Goal: Information Seeking & Learning: Learn about a topic

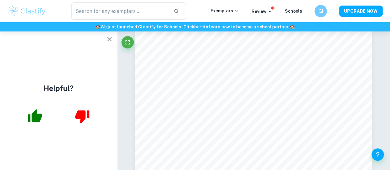
scroll to position [1888, 0]
click at [0, 123] on div at bounding box center [58, 116] width 117 height 25
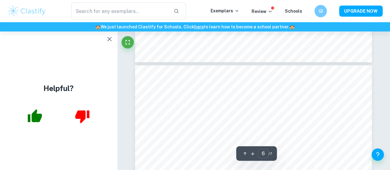
type input "7"
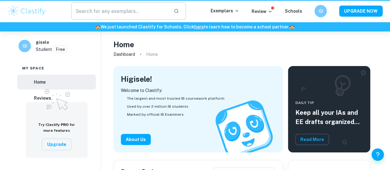
click at [140, 8] on input "text" at bounding box center [119, 10] width 97 height 17
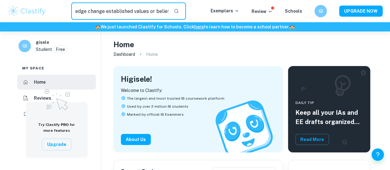
scroll to position [0, 36]
type input "can new knowledge change established values or beliefs?"
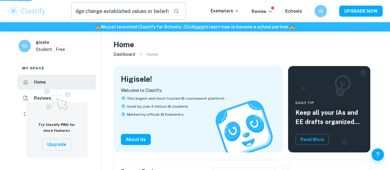
scroll to position [0, 0]
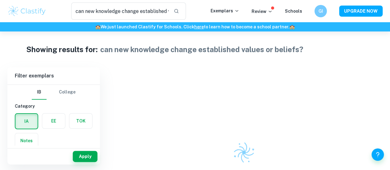
click at [79, 122] on label "button" at bounding box center [80, 120] width 23 height 15
click at [0, 0] on input "radio" at bounding box center [0, 0] width 0 height 0
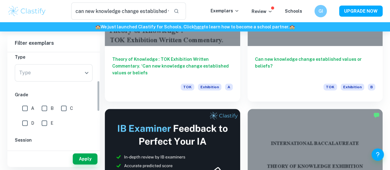
scroll to position [88, 0]
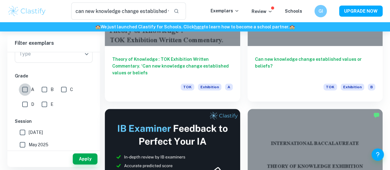
click at [25, 88] on input "A" at bounding box center [25, 89] width 12 height 12
checkbox input "true"
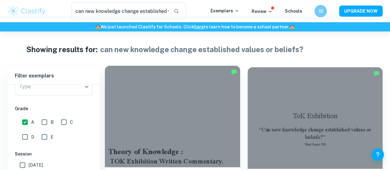
scroll to position [64, 0]
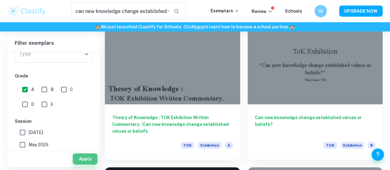
drag, startPoint x: 78, startPoint y: 160, endPoint x: 85, endPoint y: 140, distance: 21.5
click at [78, 160] on button "Apply" at bounding box center [85, 158] width 25 height 11
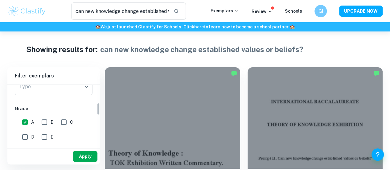
click at [79, 153] on button "Apply" at bounding box center [85, 156] width 25 height 11
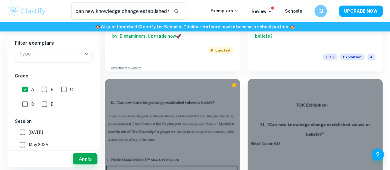
scroll to position [661, 0]
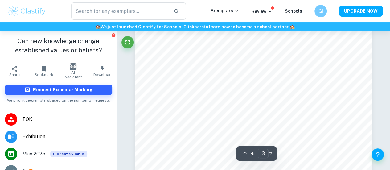
scroll to position [875, 0]
type input "5"
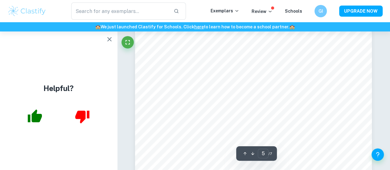
scroll to position [1553, 0]
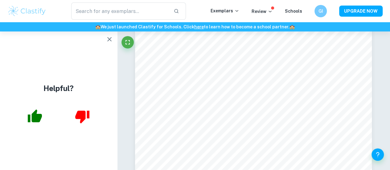
type input "can new knowledge change established values or beliefs?"
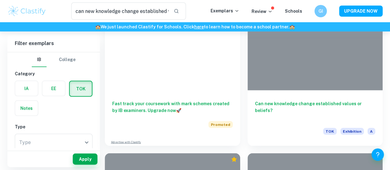
scroll to position [571, 0]
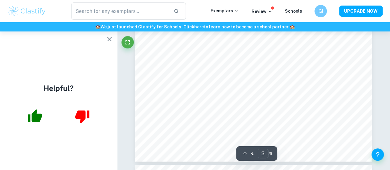
scroll to position [964, 0]
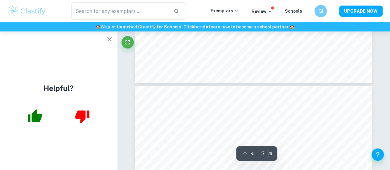
type input "4"
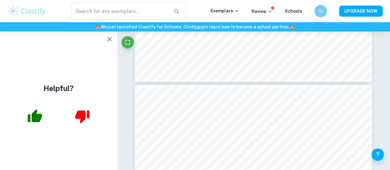
type input "can new knowledge change established values or beliefs?"
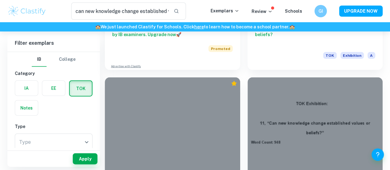
scroll to position [650, 0]
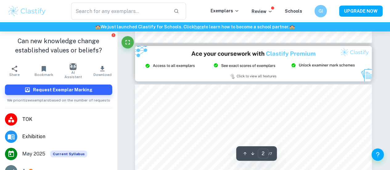
type input "3"
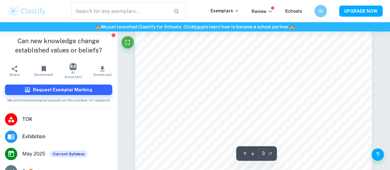
scroll to position [907, 0]
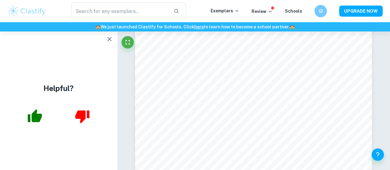
type input "can new knowledge change established values or beliefs?"
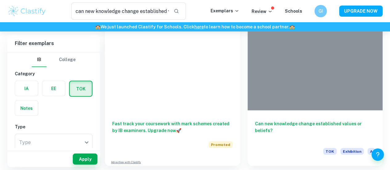
scroll to position [551, 0]
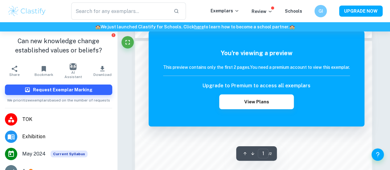
scroll to position [335, 0]
type input "can new knowledge change established values or beliefs?"
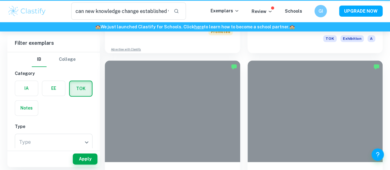
scroll to position [551, 0]
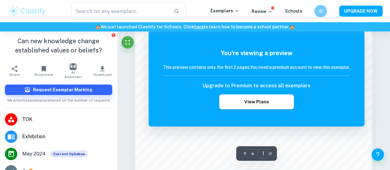
scroll to position [583, 0]
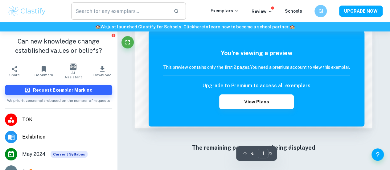
type input "can new knowledge change established values or beliefs?"
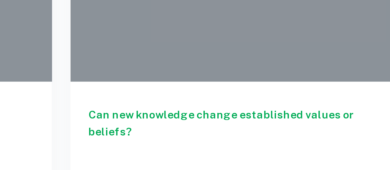
scroll to position [418, 0]
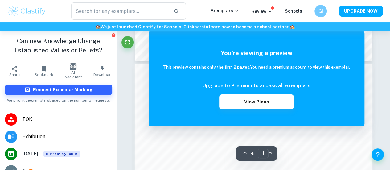
scroll to position [278, 0]
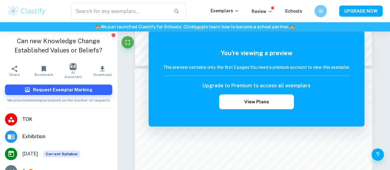
type input "can new knowledge change established values or beliefs?"
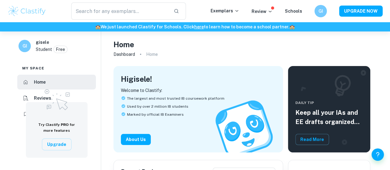
type input "can new knowledge change established values or beliefs?"
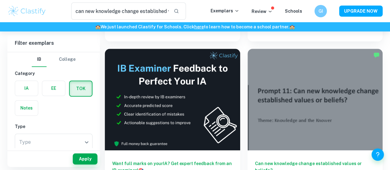
scroll to position [180, 0]
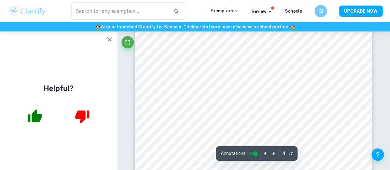
scroll to position [1140, 0]
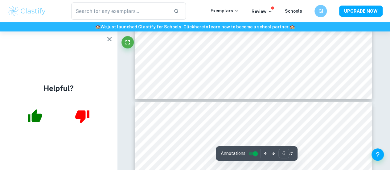
type input "7"
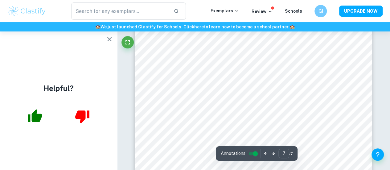
scroll to position [2249, 0]
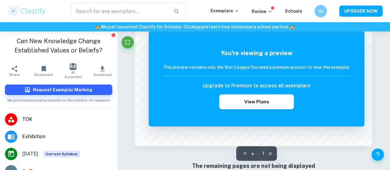
scroll to position [525, 0]
